Goal: Task Accomplishment & Management: Manage account settings

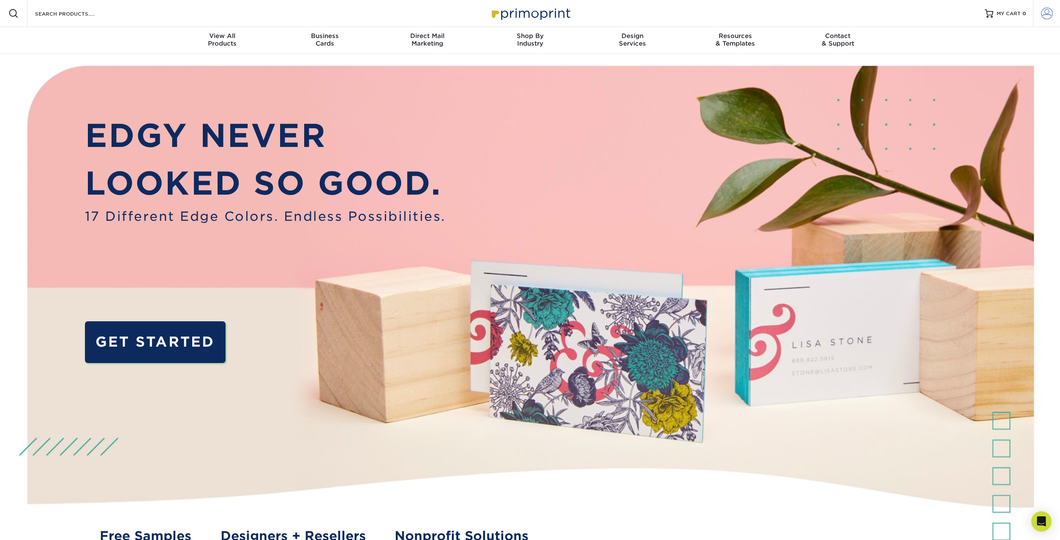
click at [1050, 11] on span at bounding box center [1047, 14] width 12 height 12
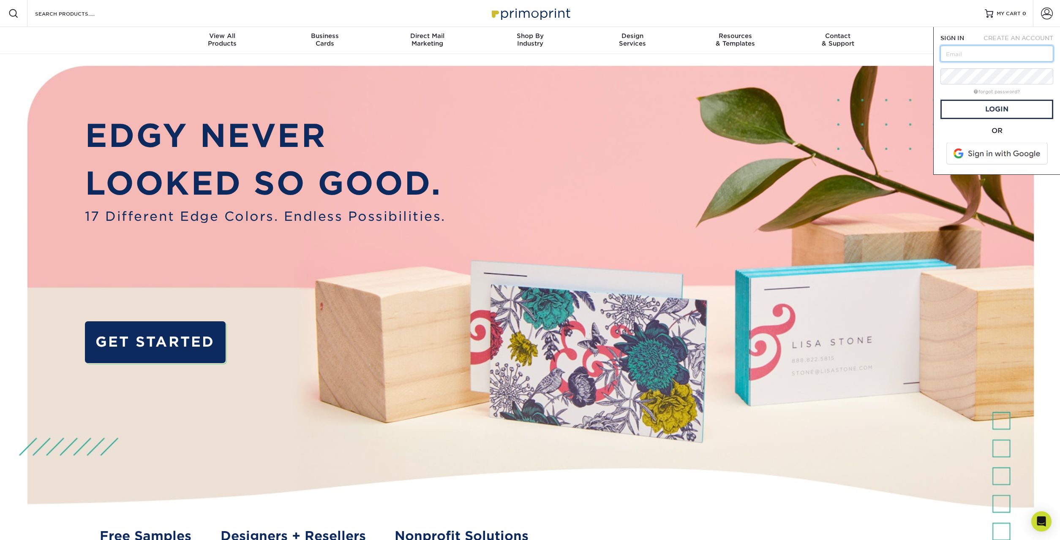
click at [979, 54] on input "text" at bounding box center [996, 54] width 113 height 16
click at [965, 52] on input "text" at bounding box center [996, 54] width 113 height 16
click at [970, 51] on input "text" at bounding box center [996, 54] width 113 height 16
click at [1005, 51] on input "text" at bounding box center [996, 54] width 113 height 16
paste input "ke5hdy@hamstatic.com"
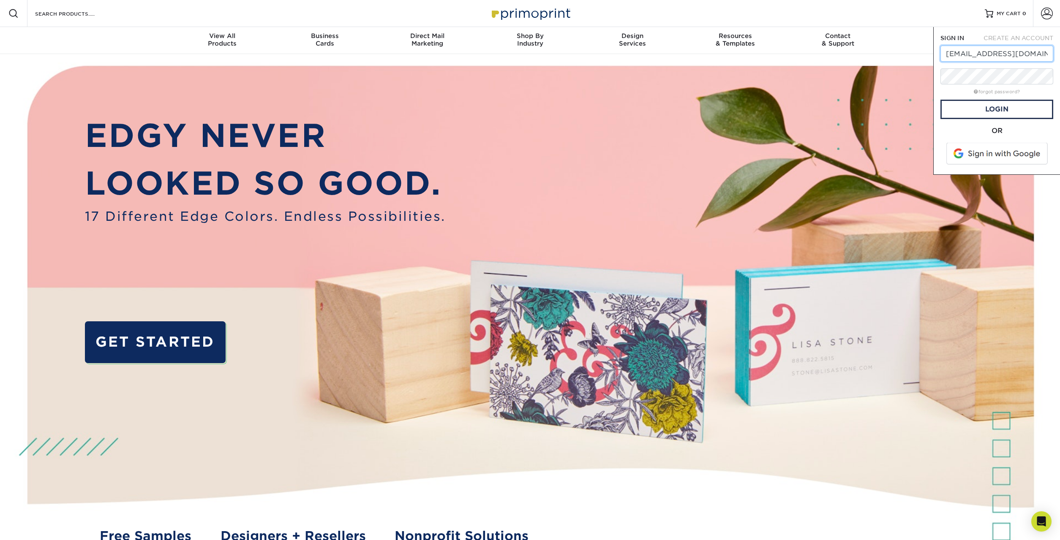
type input "ke5hdy@hamstatic.com"
click at [1041, 114] on link "Login" at bounding box center [996, 109] width 113 height 19
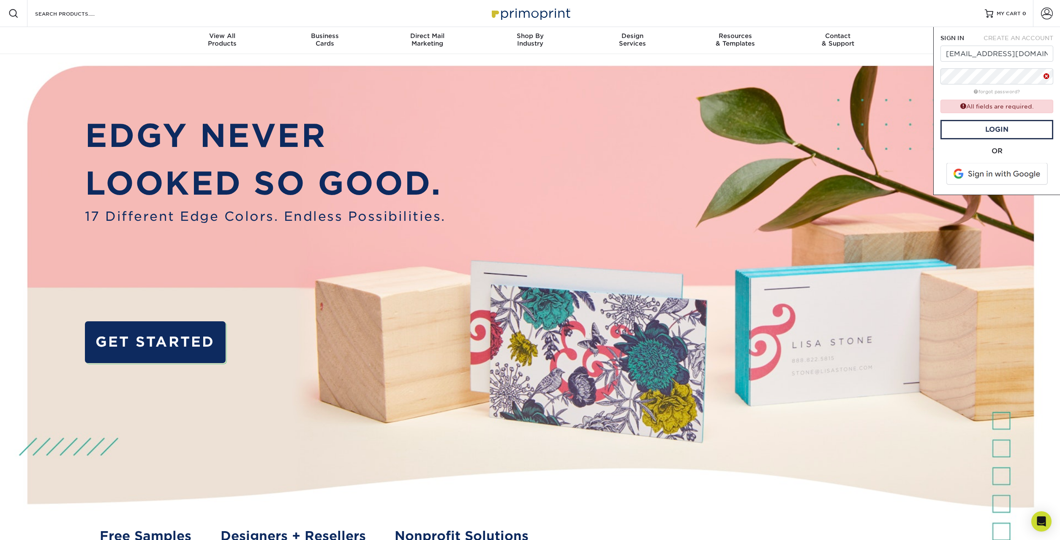
click at [1001, 87] on div "forgot password?" at bounding box center [996, 91] width 113 height 10
click at [996, 64] on form "SIGN IN CREATE AN ACCOUNT ke5hdy@hamstatic.com forgot password? All fields are …" at bounding box center [996, 111] width 113 height 154
click at [992, 138] on link "Login" at bounding box center [996, 129] width 113 height 19
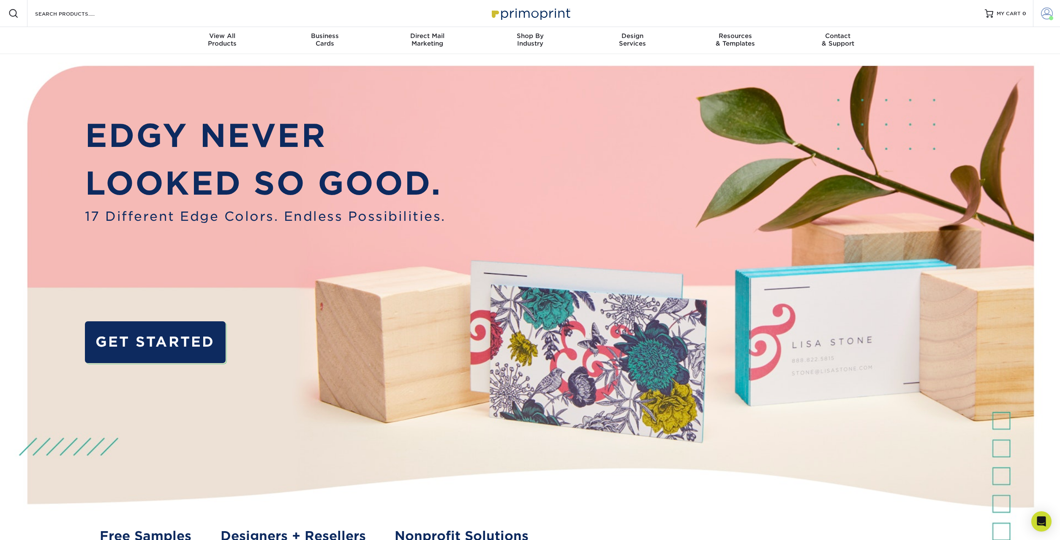
click at [1042, 16] on span at bounding box center [1047, 14] width 12 height 12
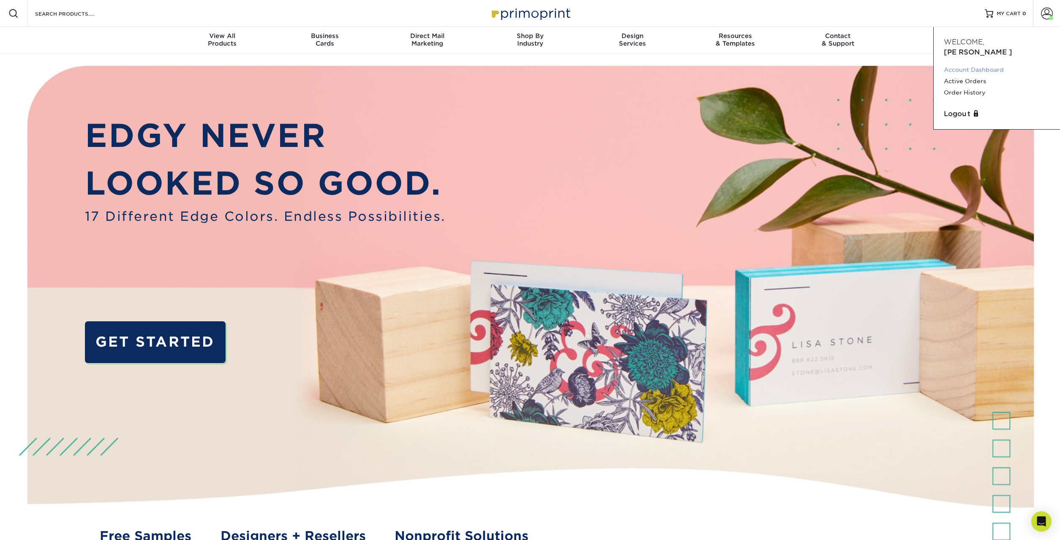
click at [958, 64] on link "Account Dashboard" at bounding box center [997, 69] width 106 height 11
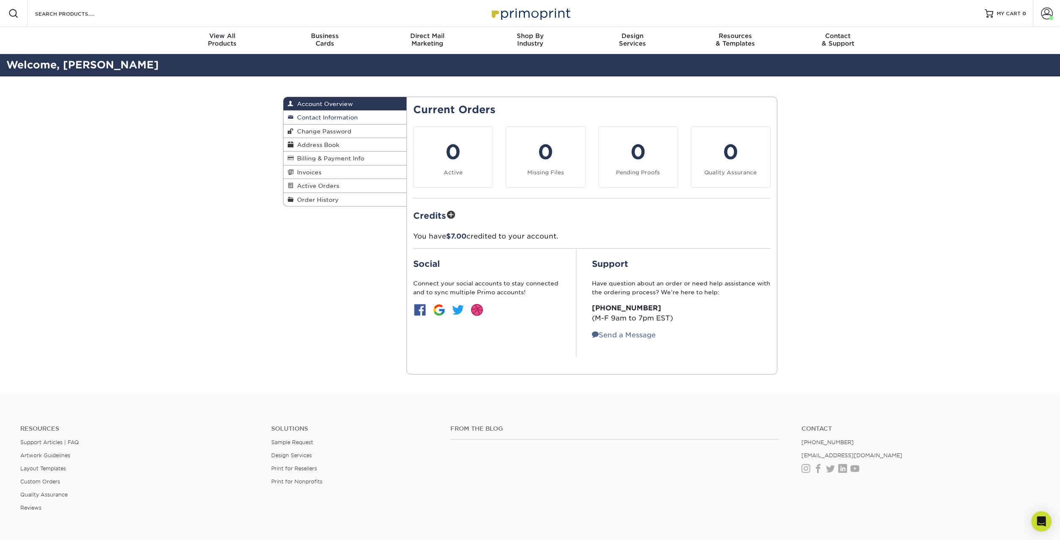
click at [326, 117] on span "Contact Information" at bounding box center [326, 117] width 64 height 7
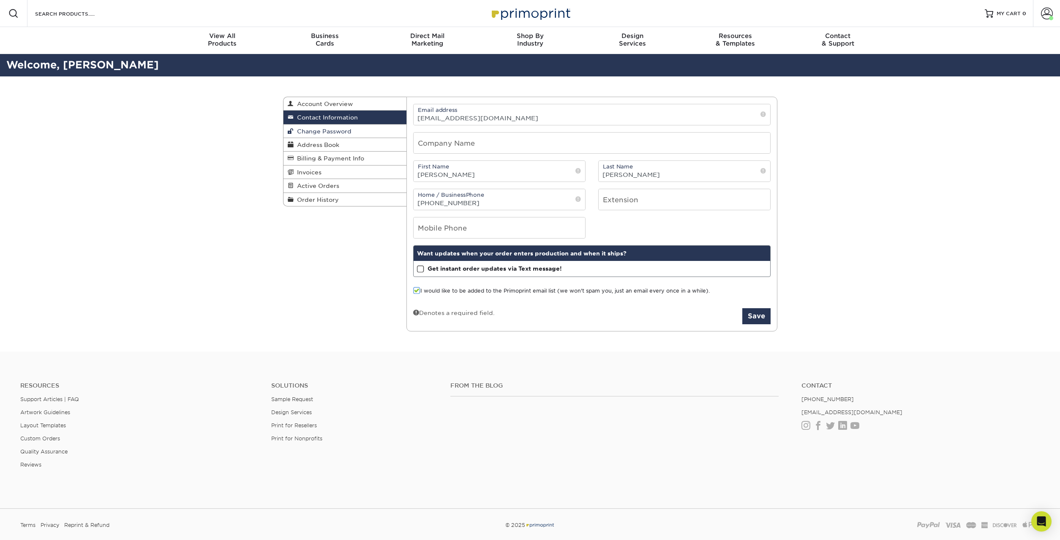
click at [316, 134] on span "Change Password" at bounding box center [323, 131] width 58 height 7
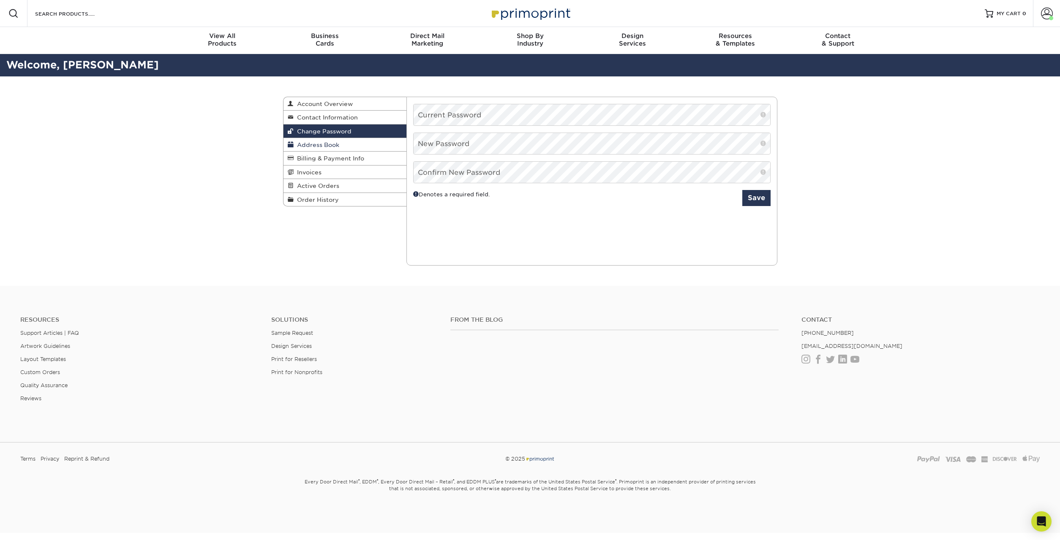
click at [327, 146] on span "Address Book" at bounding box center [317, 145] width 46 height 7
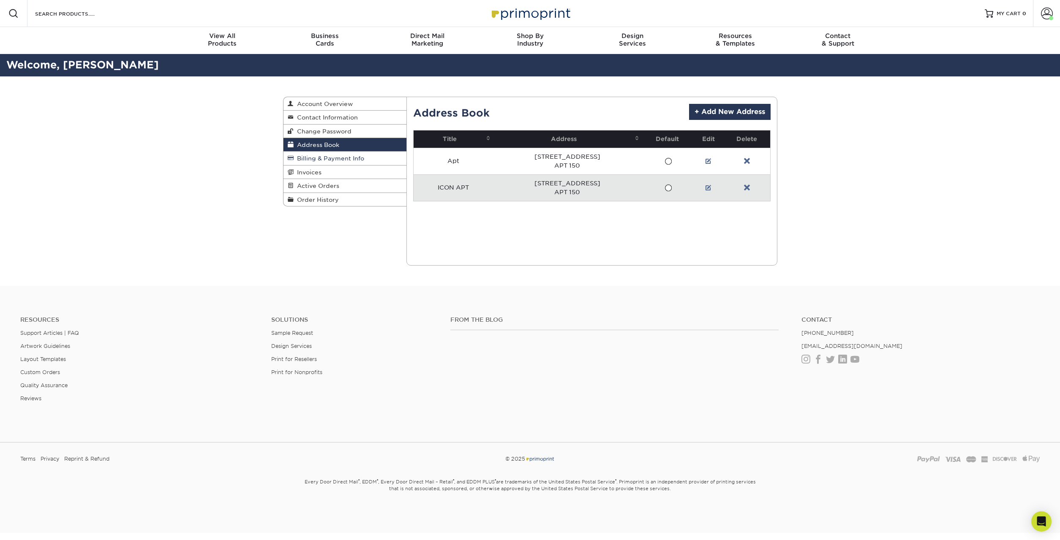
click at [345, 159] on span "Billing & Payment Info" at bounding box center [329, 158] width 71 height 7
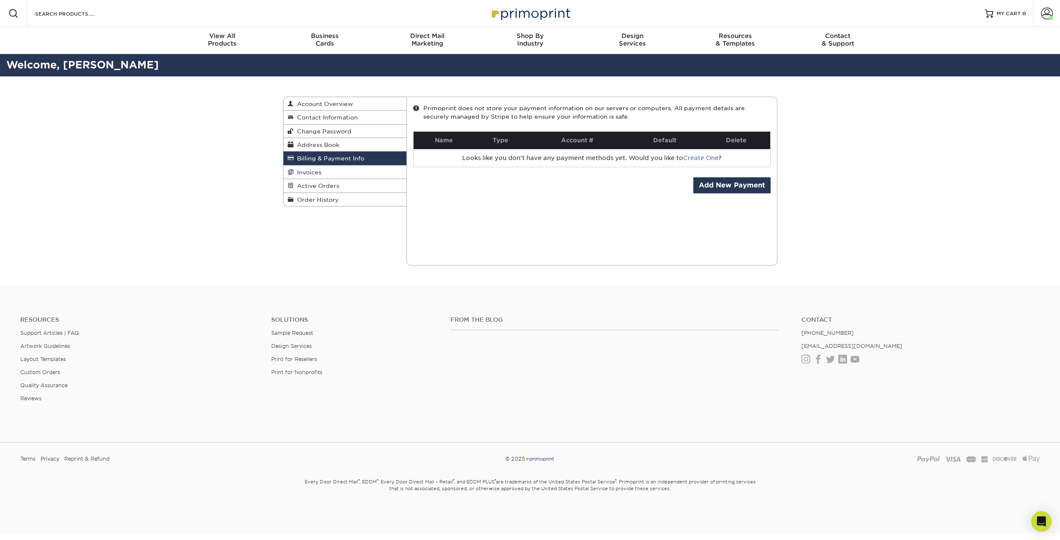
click at [341, 170] on link "Invoices" at bounding box center [344, 173] width 123 height 14
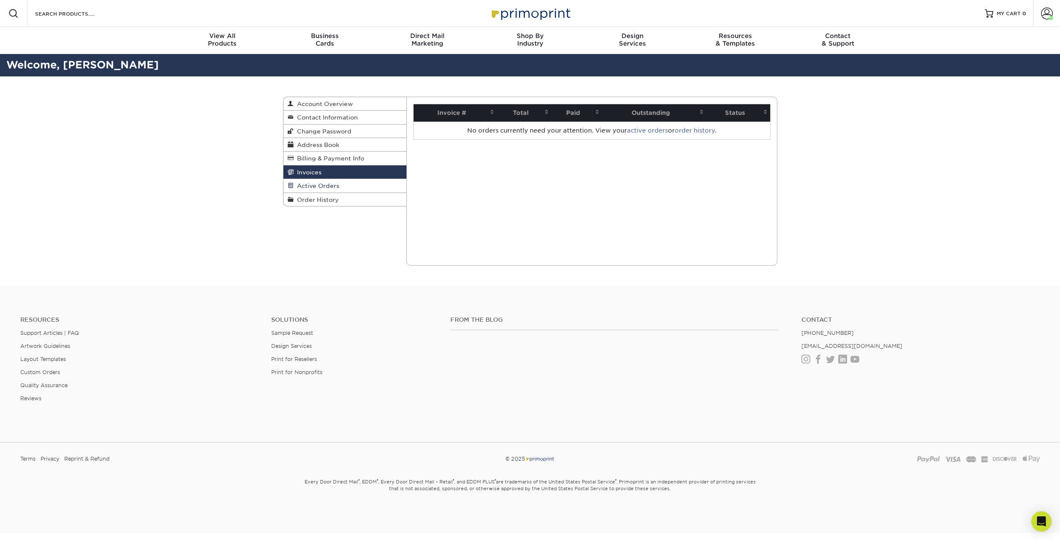
click at [343, 188] on link "Active Orders" at bounding box center [344, 186] width 123 height 14
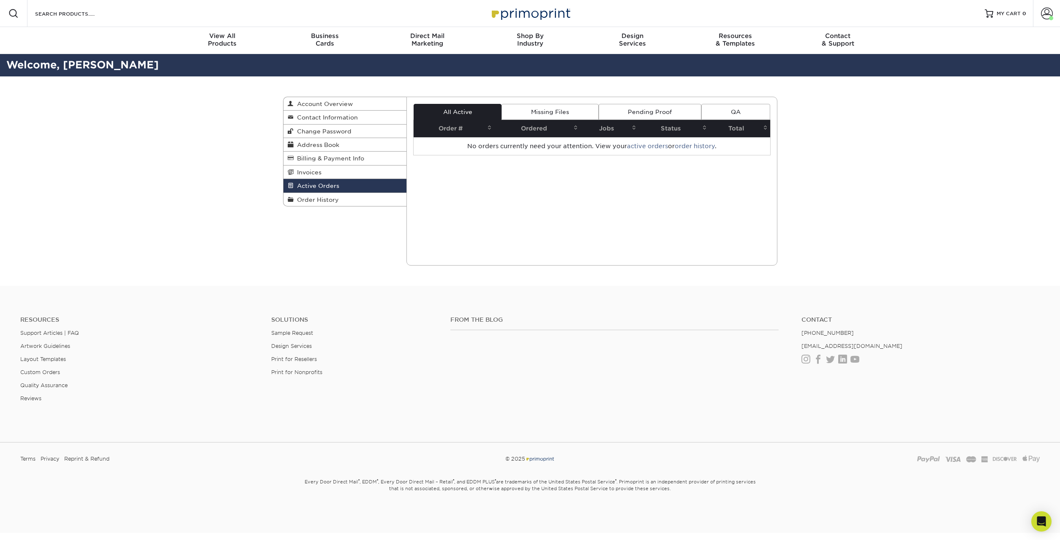
click at [535, 113] on link "Missing Files" at bounding box center [549, 112] width 97 height 16
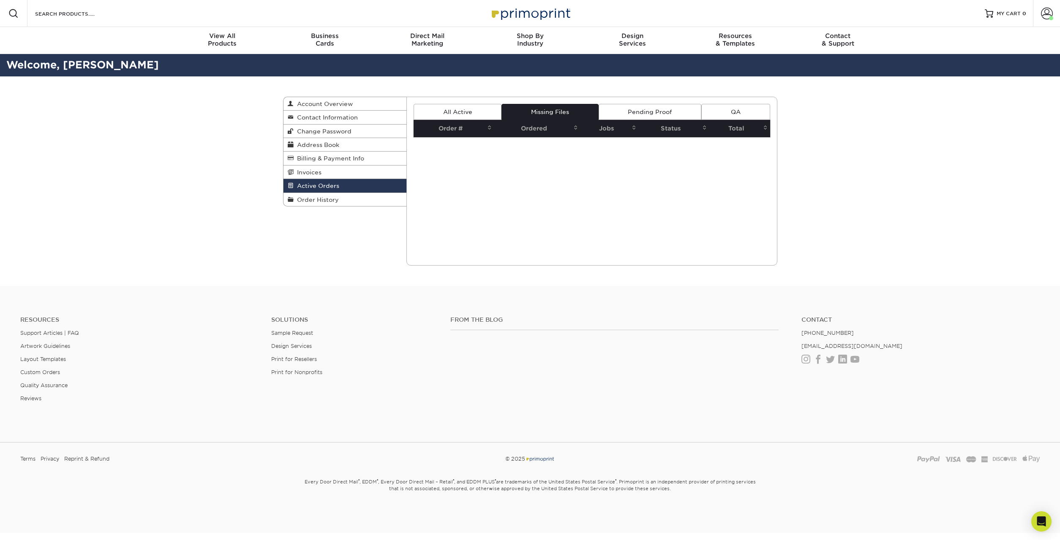
click at [626, 108] on link "Pending Proof" at bounding box center [650, 112] width 103 height 16
click at [737, 106] on link "QA" at bounding box center [735, 112] width 68 height 16
click at [438, 111] on link "All Active" at bounding box center [458, 112] width 88 height 16
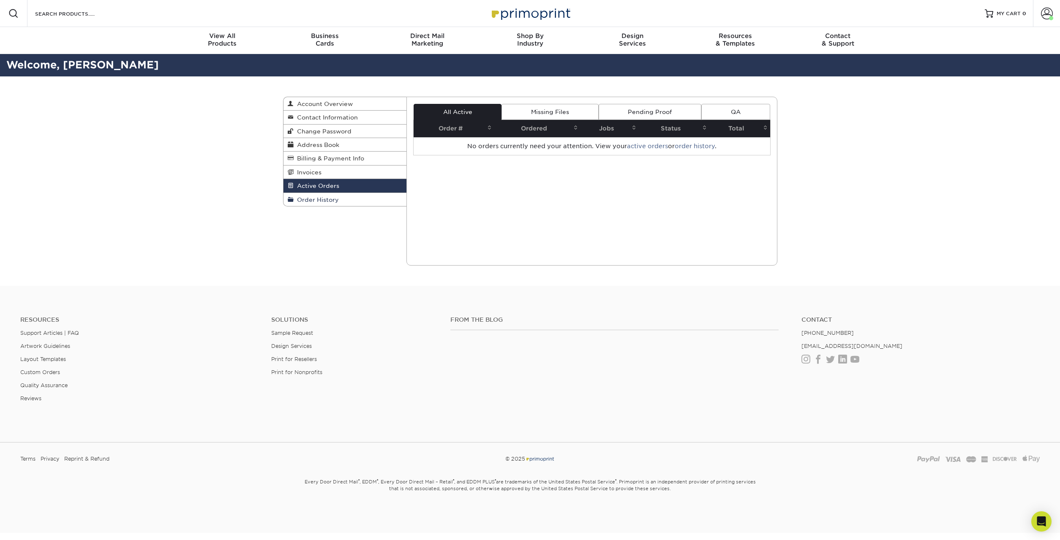
click at [313, 204] on link "Order History" at bounding box center [344, 199] width 123 height 13
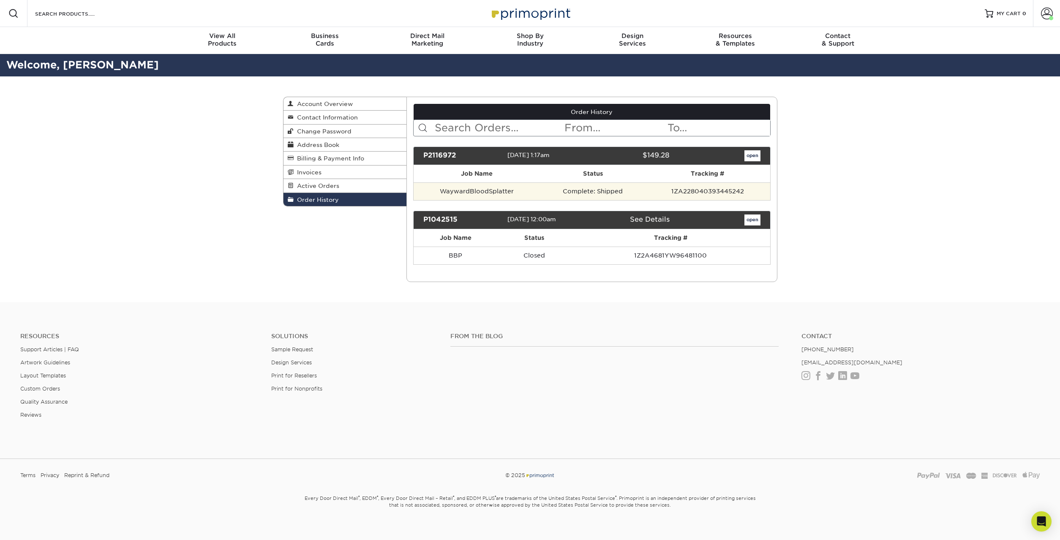
click at [490, 191] on td "WaywardBloodSplatter" at bounding box center [477, 191] width 127 height 18
click at [737, 187] on td "1ZA228040393445242" at bounding box center [707, 191] width 125 height 18
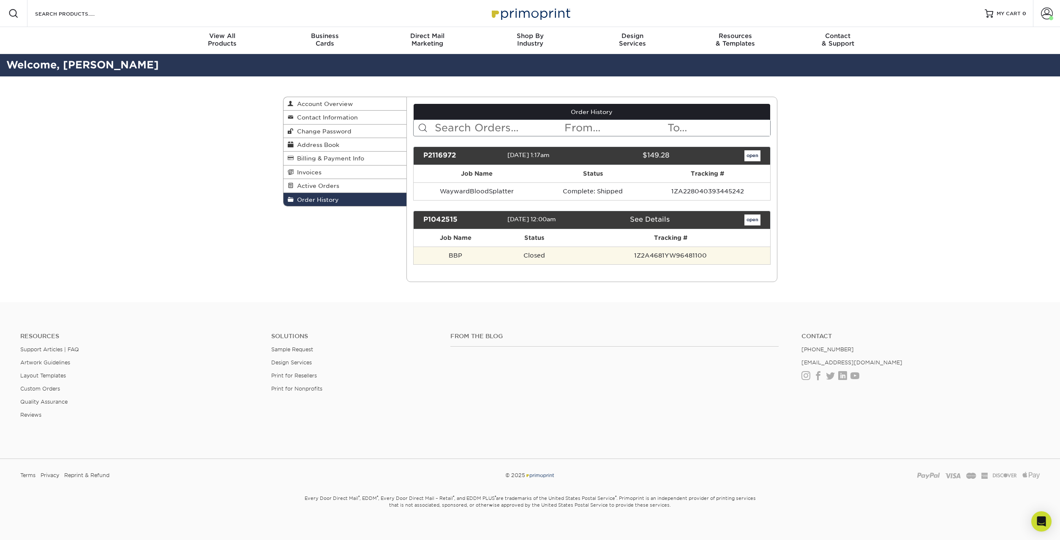
click at [666, 257] on td "1Z2A4681YW96481100" at bounding box center [670, 256] width 199 height 18
click at [738, 42] on div "Resources & Templates" at bounding box center [735, 39] width 103 height 15
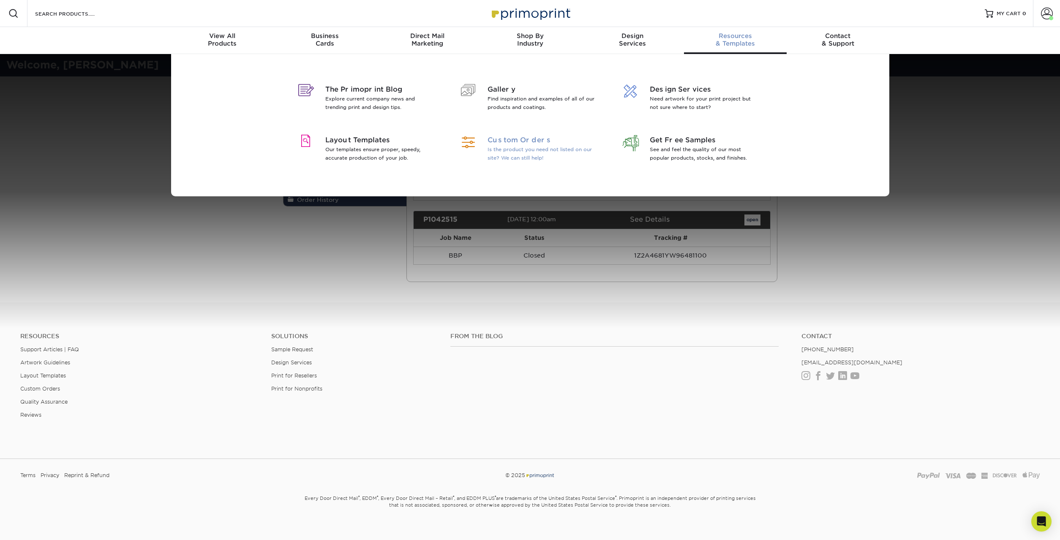
click at [516, 147] on p "Is the product you need not listed on our site? We can still help!" at bounding box center [541, 153] width 109 height 17
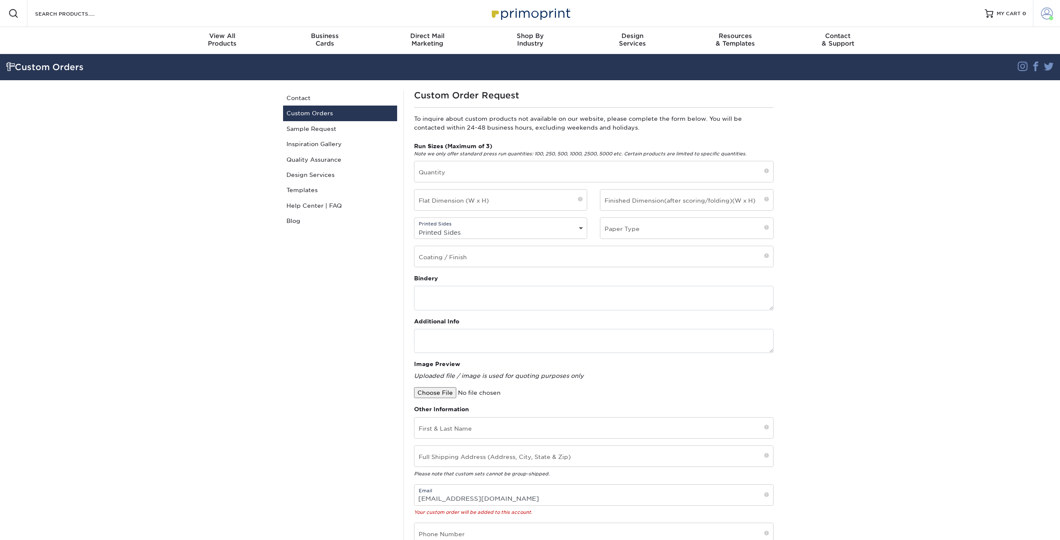
click at [1042, 12] on span at bounding box center [1047, 14] width 12 height 12
click at [961, 87] on link "Order History" at bounding box center [997, 92] width 106 height 11
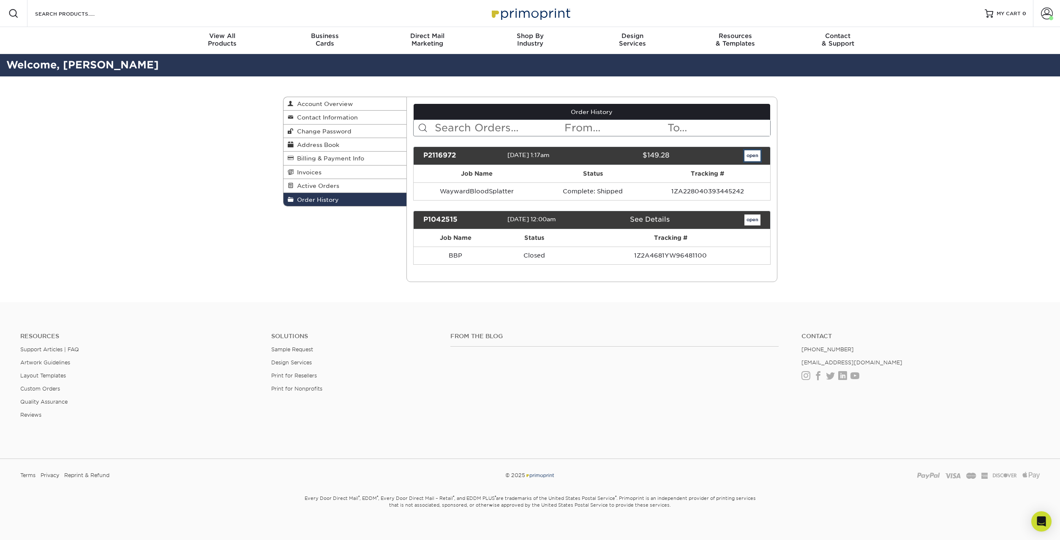
click at [752, 156] on link "open" at bounding box center [752, 155] width 16 height 11
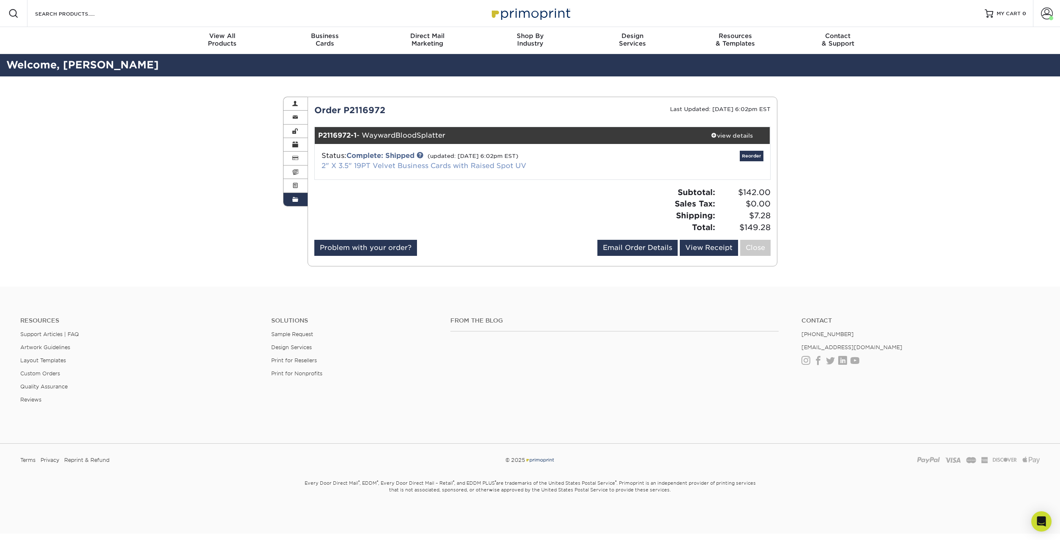
click at [413, 165] on link "2" X 3.5" 19PT Velvet Business Cards with Raised Spot UV" at bounding box center [423, 166] width 205 height 8
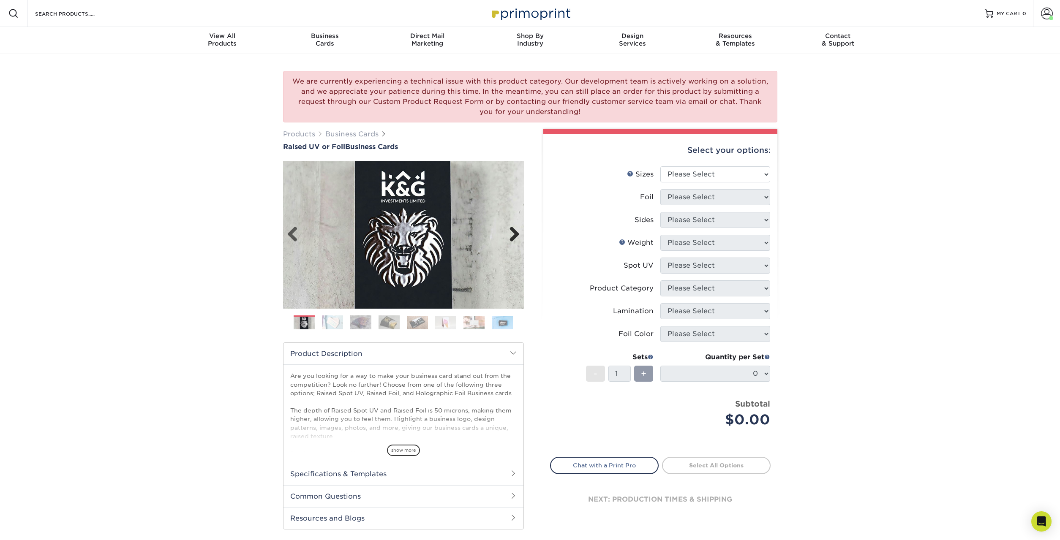
click at [519, 239] on link "Next" at bounding box center [511, 234] width 17 height 17
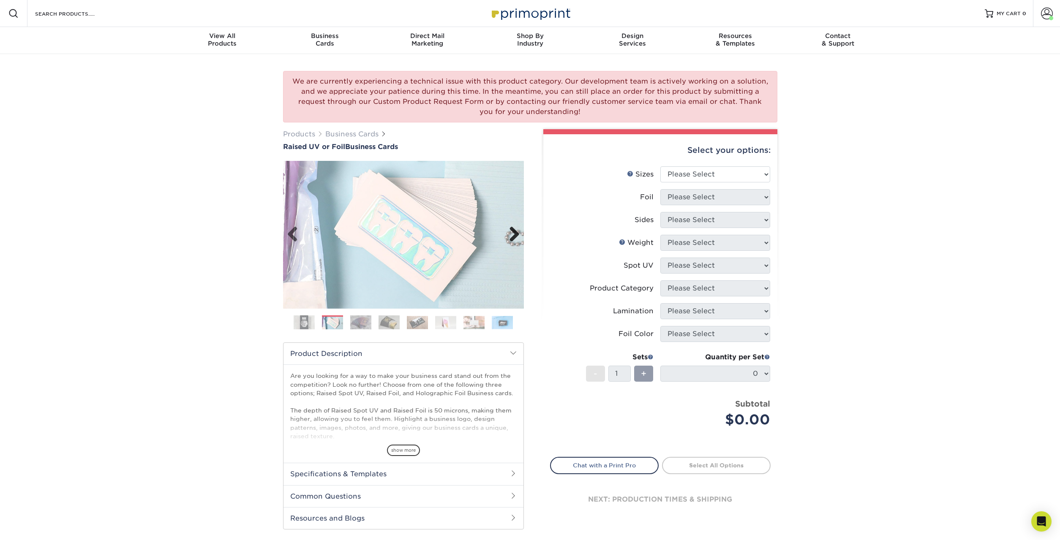
click at [516, 238] on link "Next" at bounding box center [511, 234] width 17 height 17
